Goal: Task Accomplishment & Management: Use online tool/utility

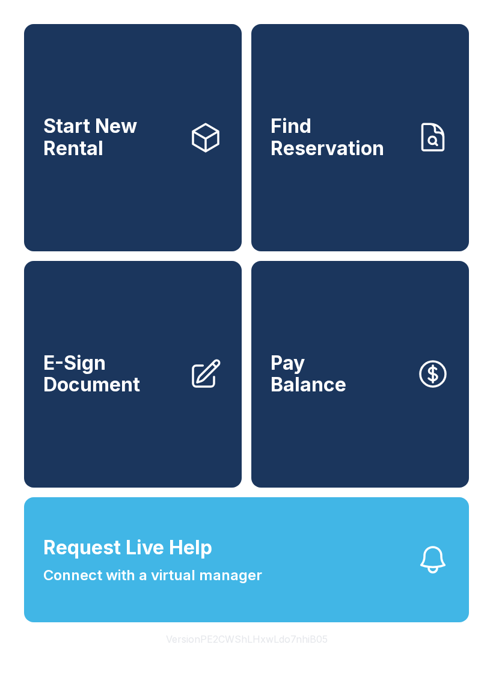
click at [122, 148] on span "Start New Rental" at bounding box center [111, 137] width 136 height 44
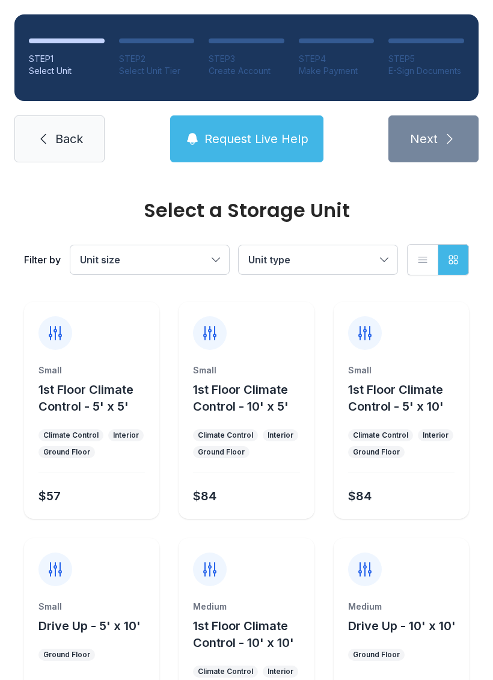
click at [69, 145] on span "Back" at bounding box center [69, 138] width 28 height 17
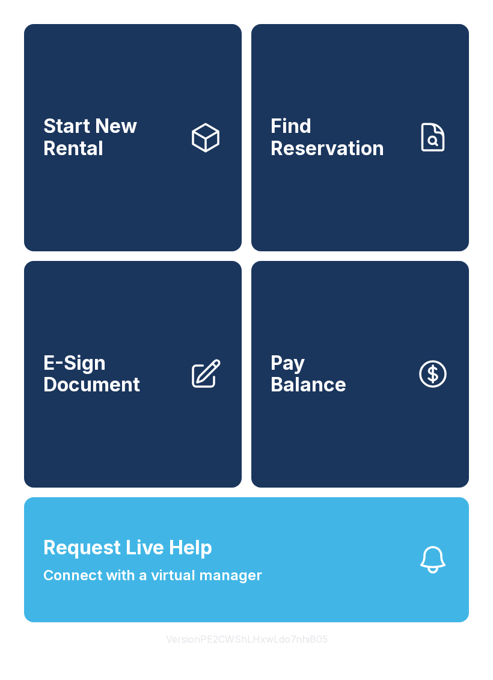
click at [141, 396] on span "E-Sign Document" at bounding box center [111, 374] width 136 height 44
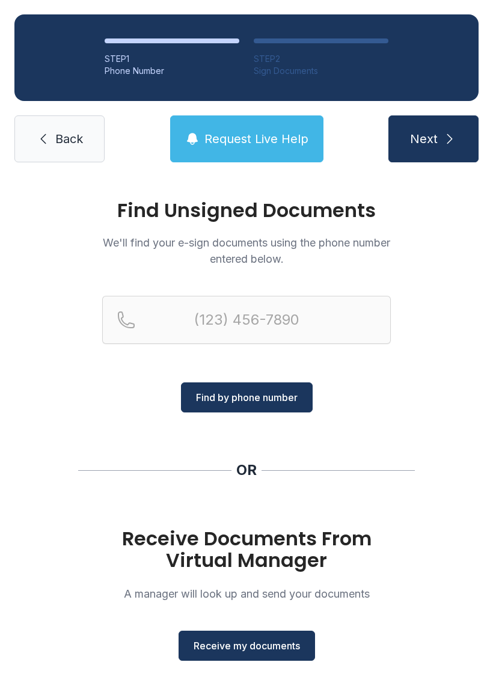
click at [49, 152] on link "Back" at bounding box center [59, 138] width 90 height 47
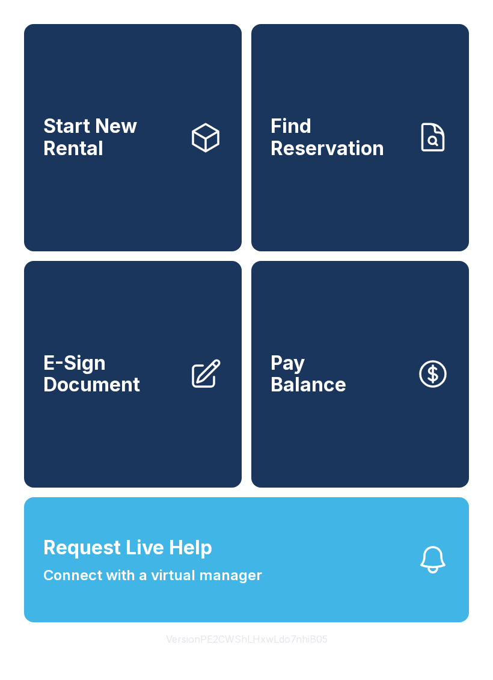
click at [130, 396] on span "E-Sign Document" at bounding box center [111, 374] width 136 height 44
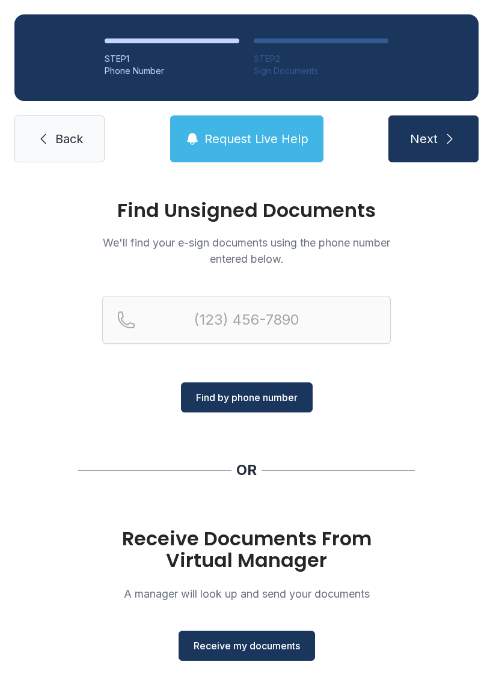
click at [60, 136] on span "Back" at bounding box center [69, 138] width 28 height 17
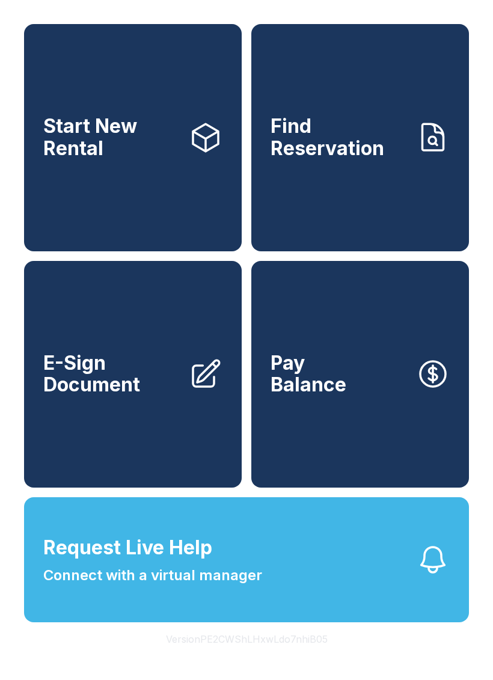
click at [352, 400] on link "Pay Balance" at bounding box center [360, 374] width 218 height 227
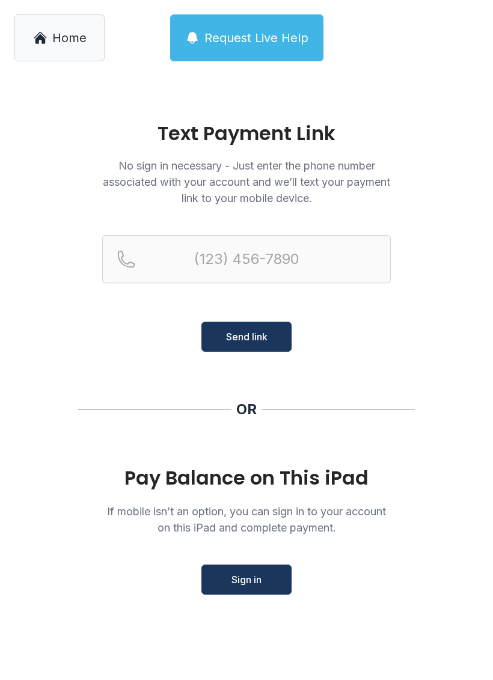
click at [258, 578] on span "Sign in" at bounding box center [246, 579] width 30 height 14
click at [76, 35] on span "Home" at bounding box center [69, 37] width 34 height 17
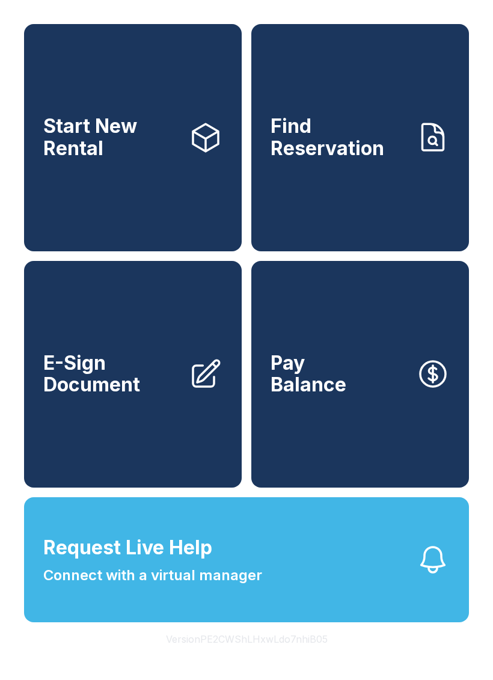
click at [212, 586] on span "Request Live Help Connect with a virtual manager" at bounding box center [152, 559] width 219 height 53
